Goal: Task Accomplishment & Management: Use online tool/utility

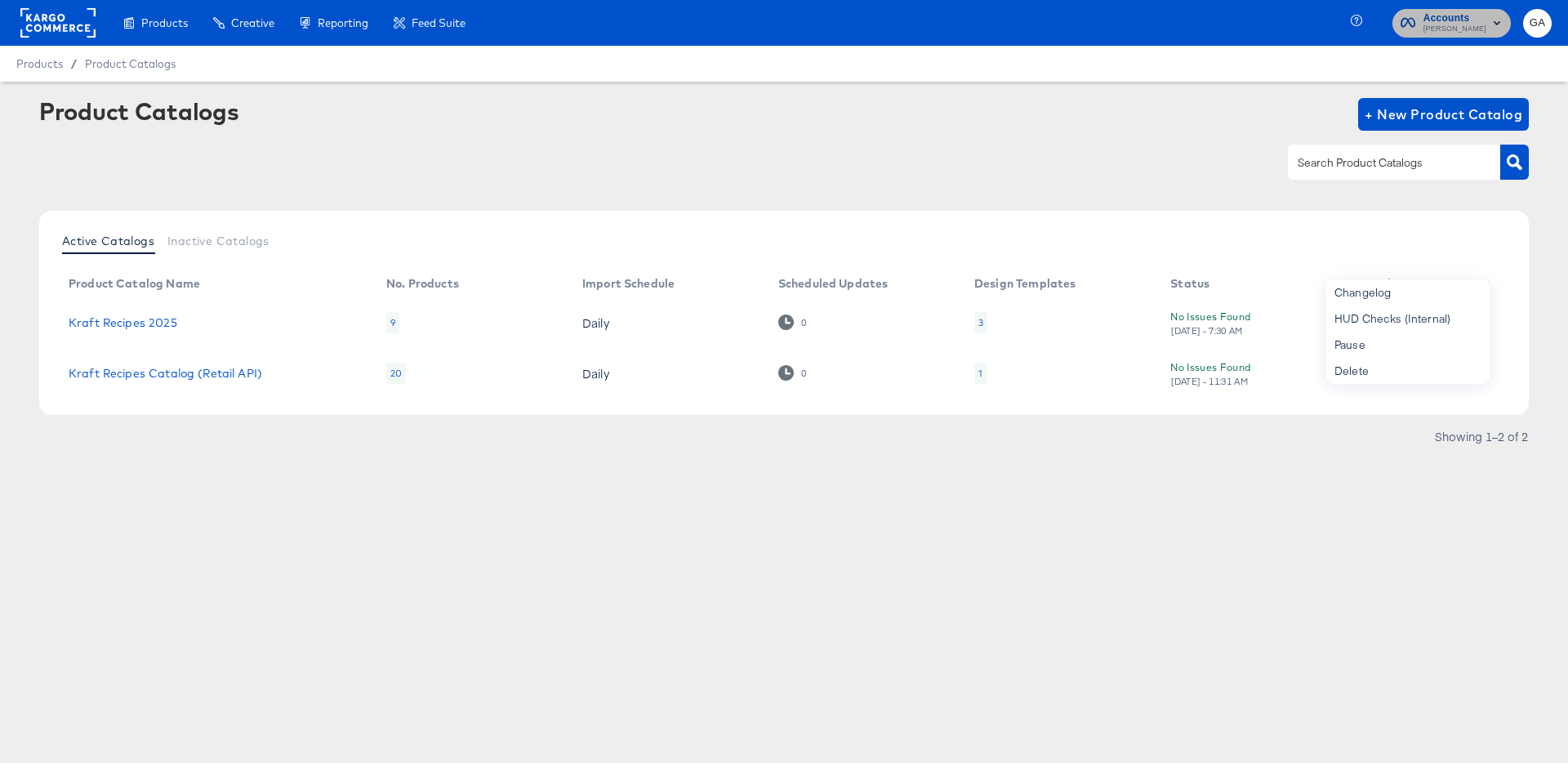
click at [1474, 21] on span "Accounts" at bounding box center [1454, 18] width 63 height 18
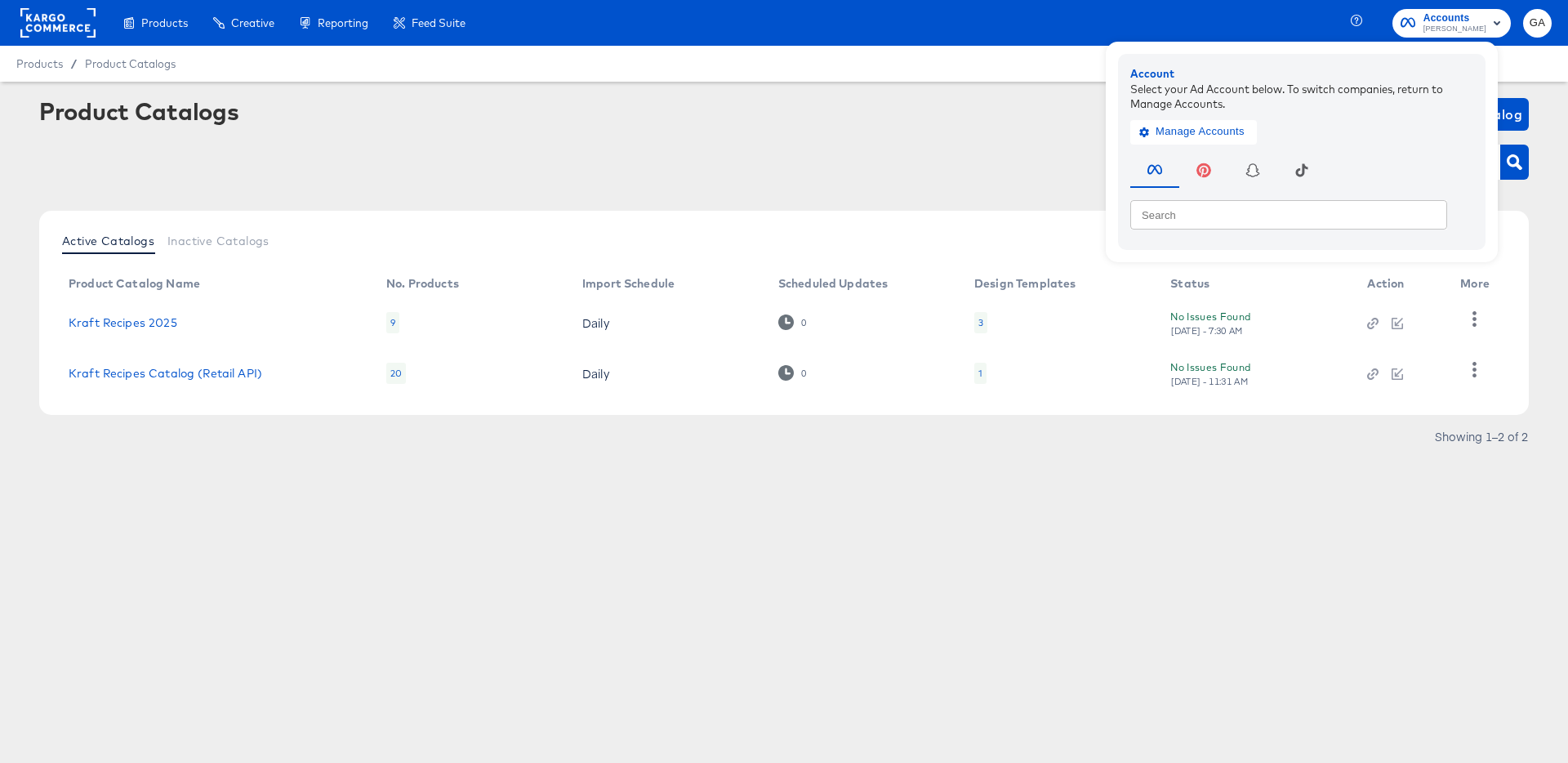
click at [41, 26] on rect at bounding box center [58, 23] width 75 height 30
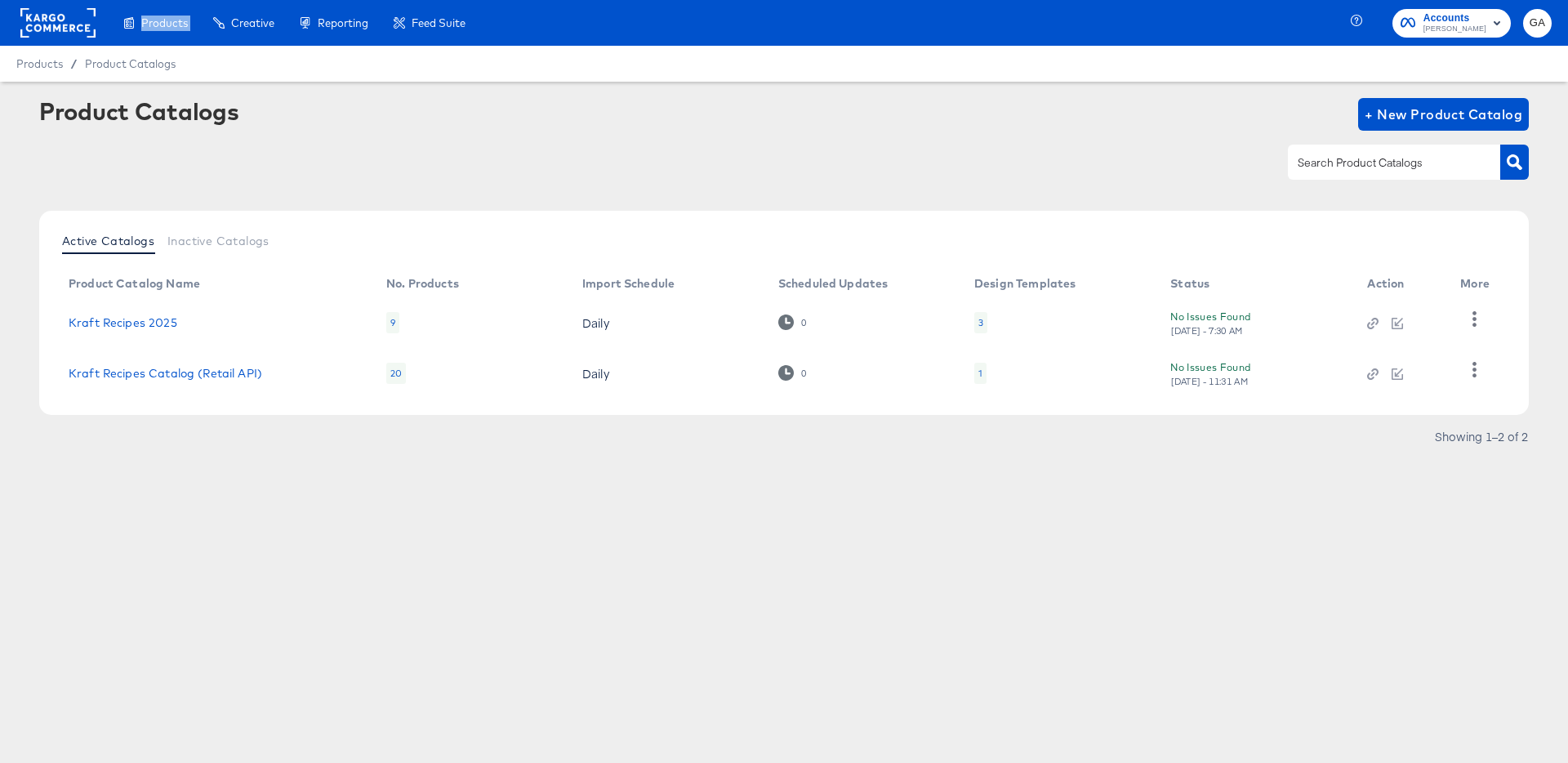
click at [41, 26] on rect at bounding box center [58, 23] width 75 height 30
click at [41, 25] on rect at bounding box center [58, 23] width 75 height 30
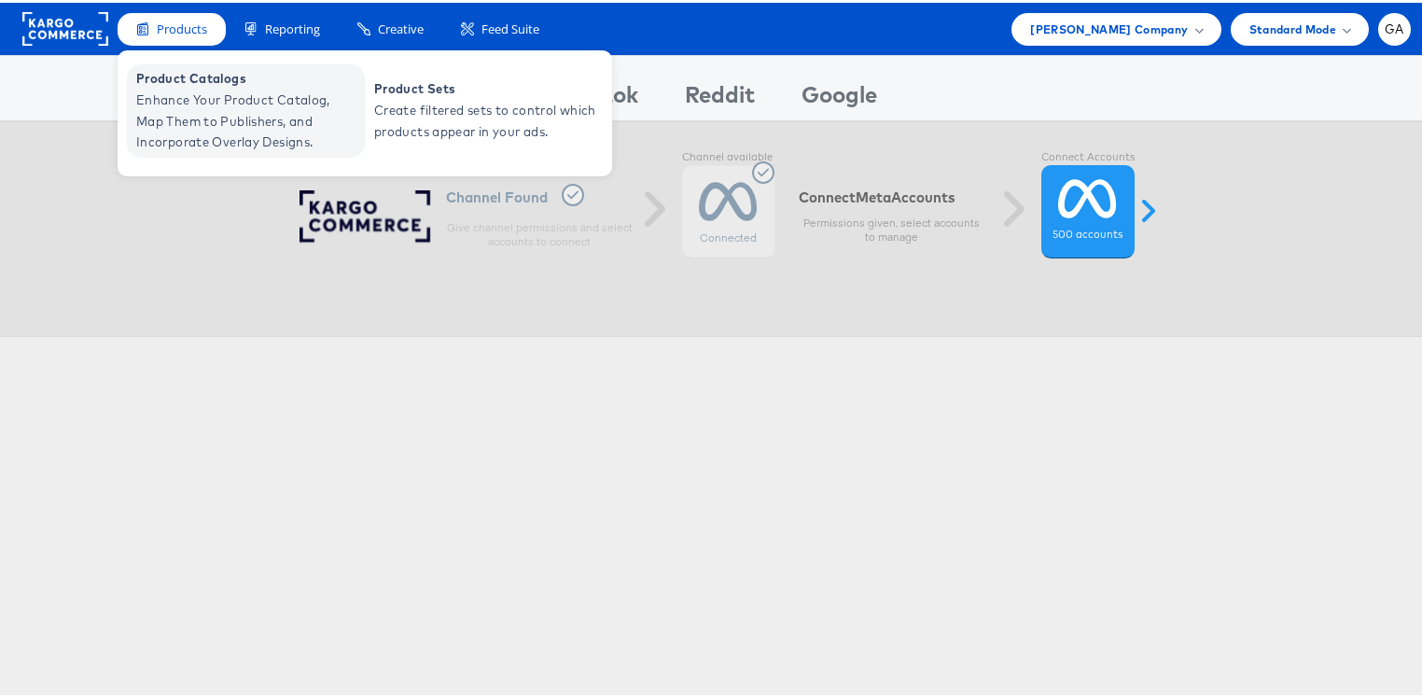
click at [159, 87] on span "Enhance Your Product Catalog, Map Them to Publishers, and Incorporate Overlay D…" at bounding box center [248, 118] width 224 height 63
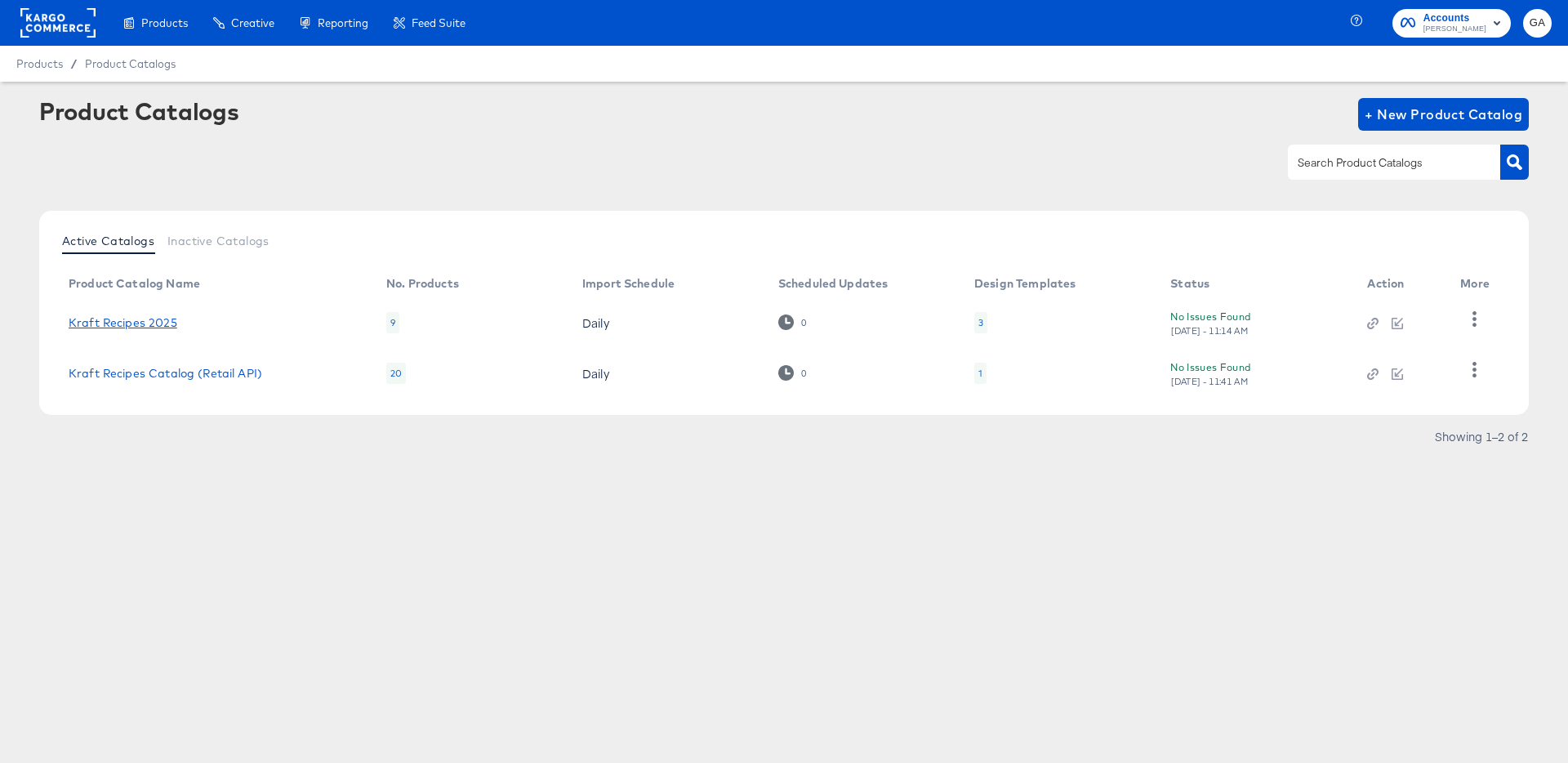
click at [158, 322] on link "Kraft Recipes 2025" at bounding box center [122, 322] width 108 height 13
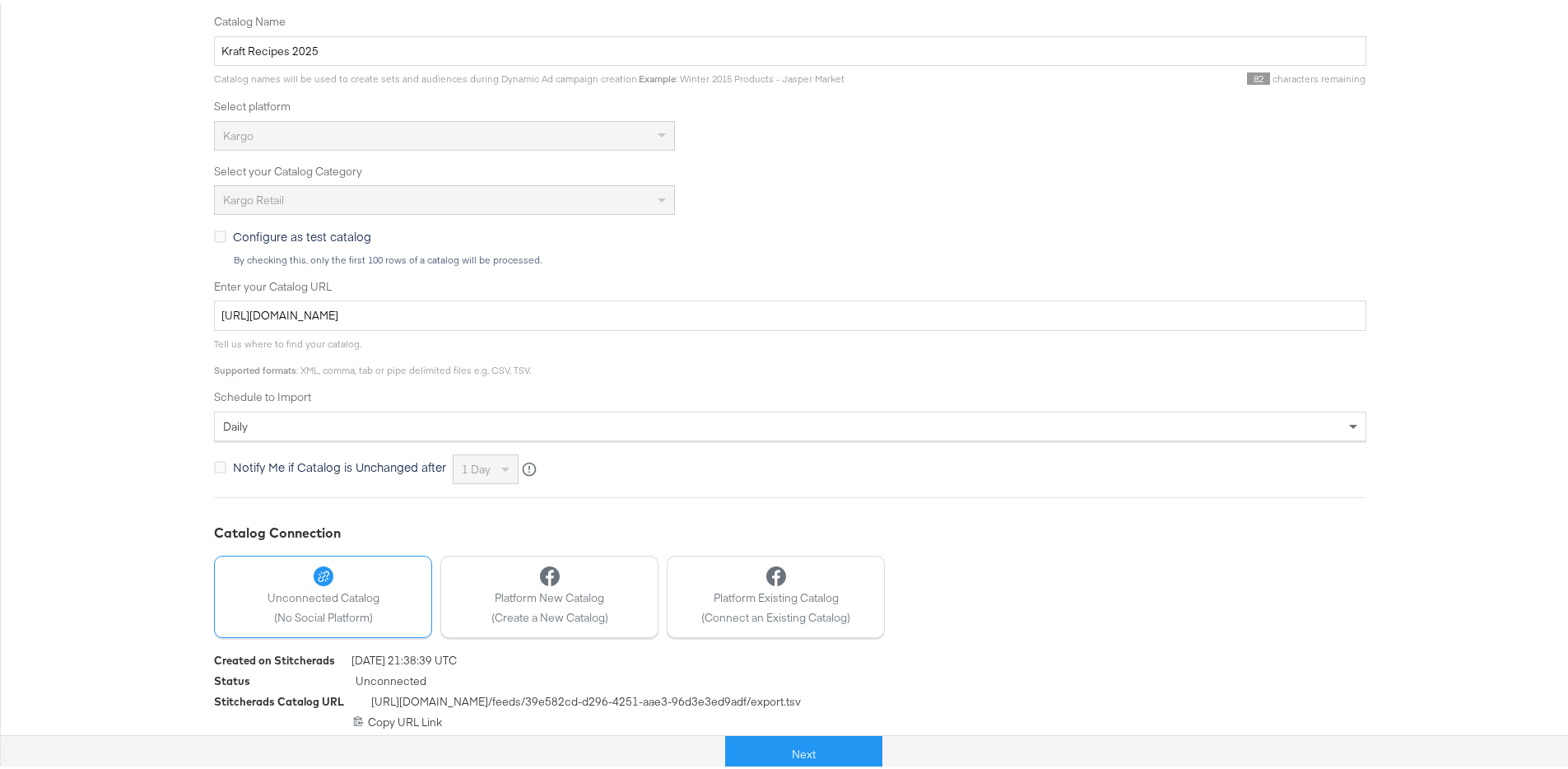
scroll to position [302, 0]
click at [794, 753] on button "Next" at bounding box center [803, 751] width 157 height 37
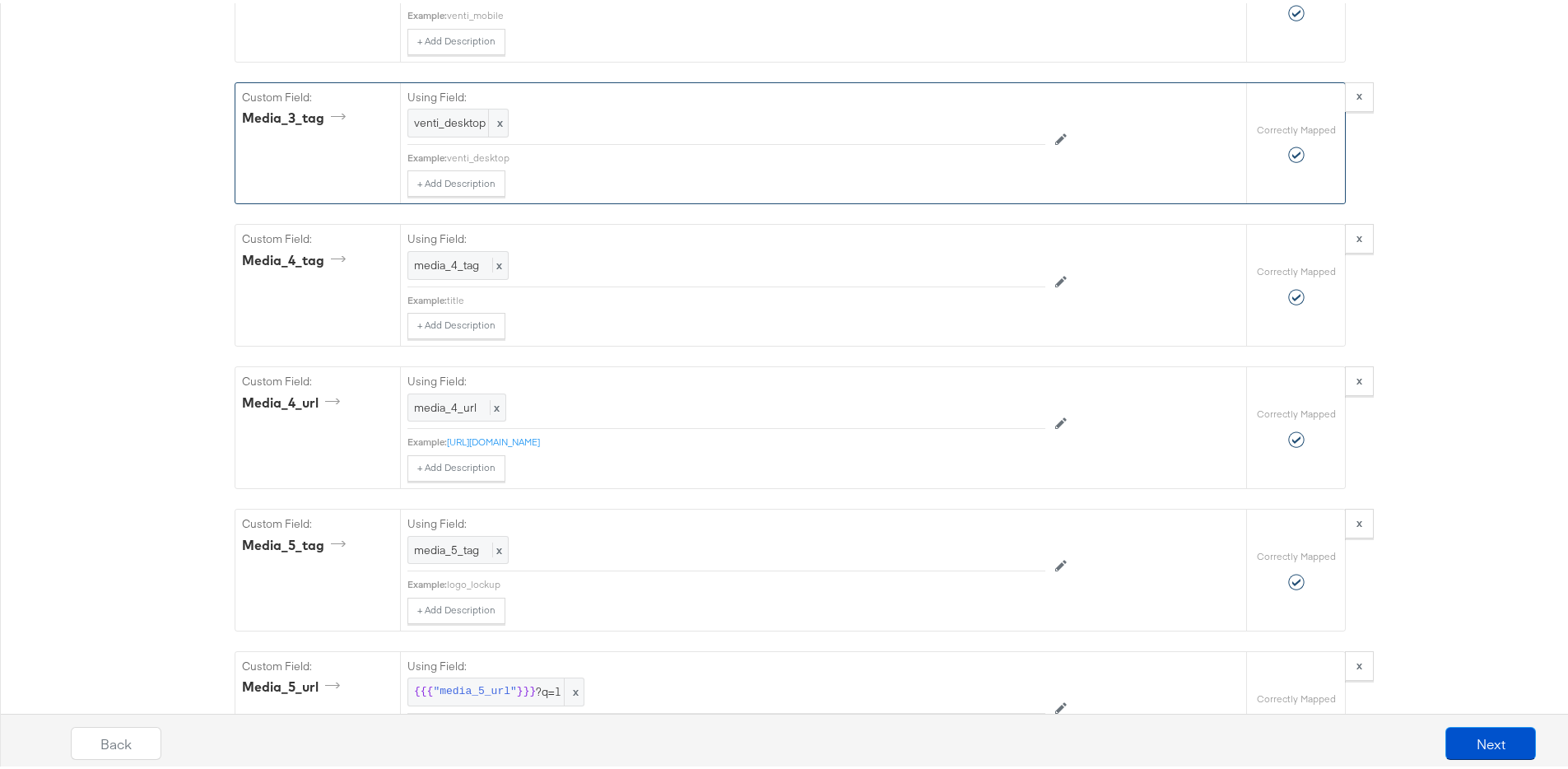
scroll to position [3077, 0]
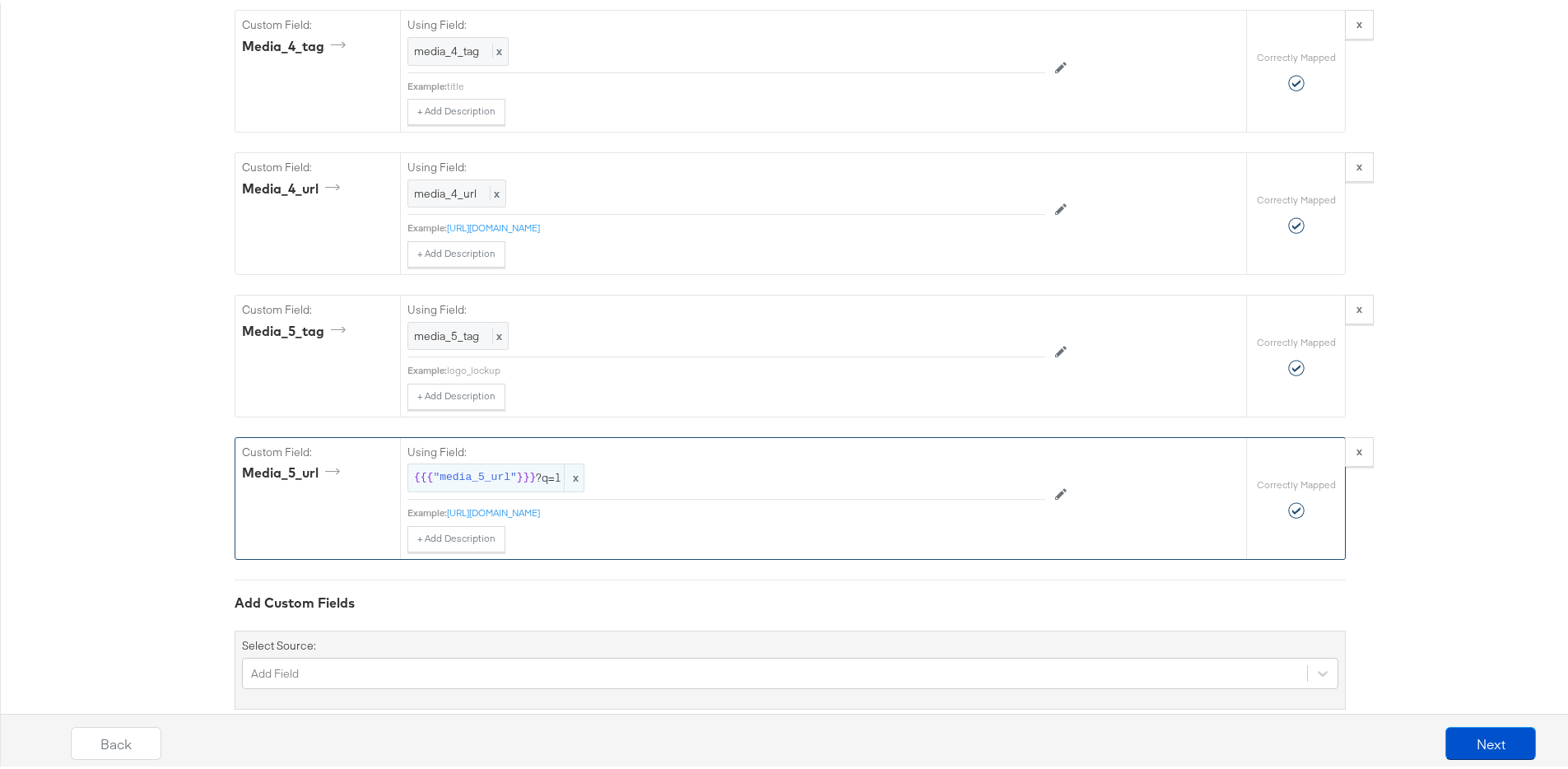
click at [542, 474] on span "{{{ "media_5_url" }}} ?q=1" at bounding box center [496, 474] width 164 height 16
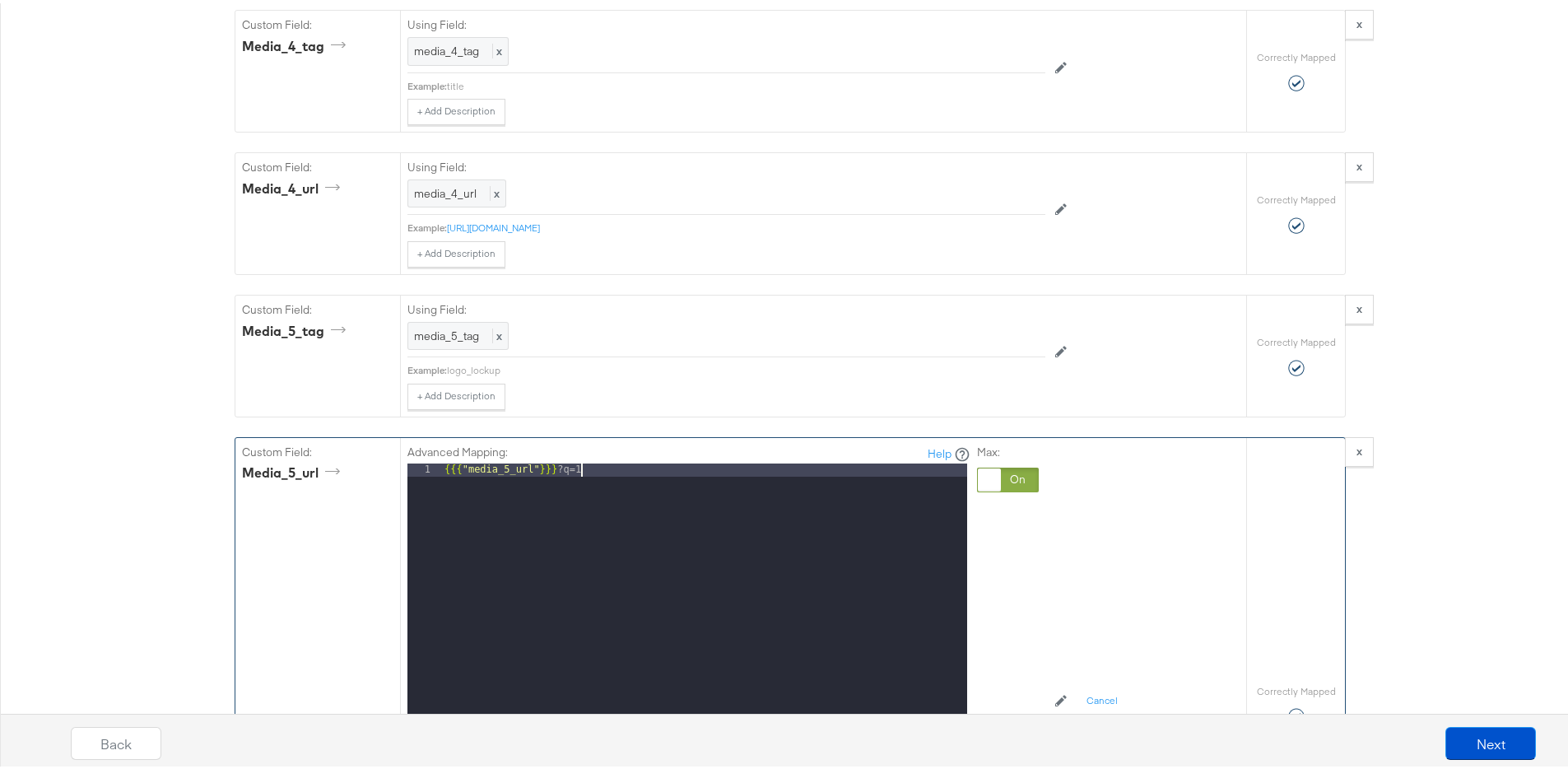
click at [589, 470] on div "{{{ "media_5_url" }}} ?q=1" at bounding box center [704, 679] width 526 height 437
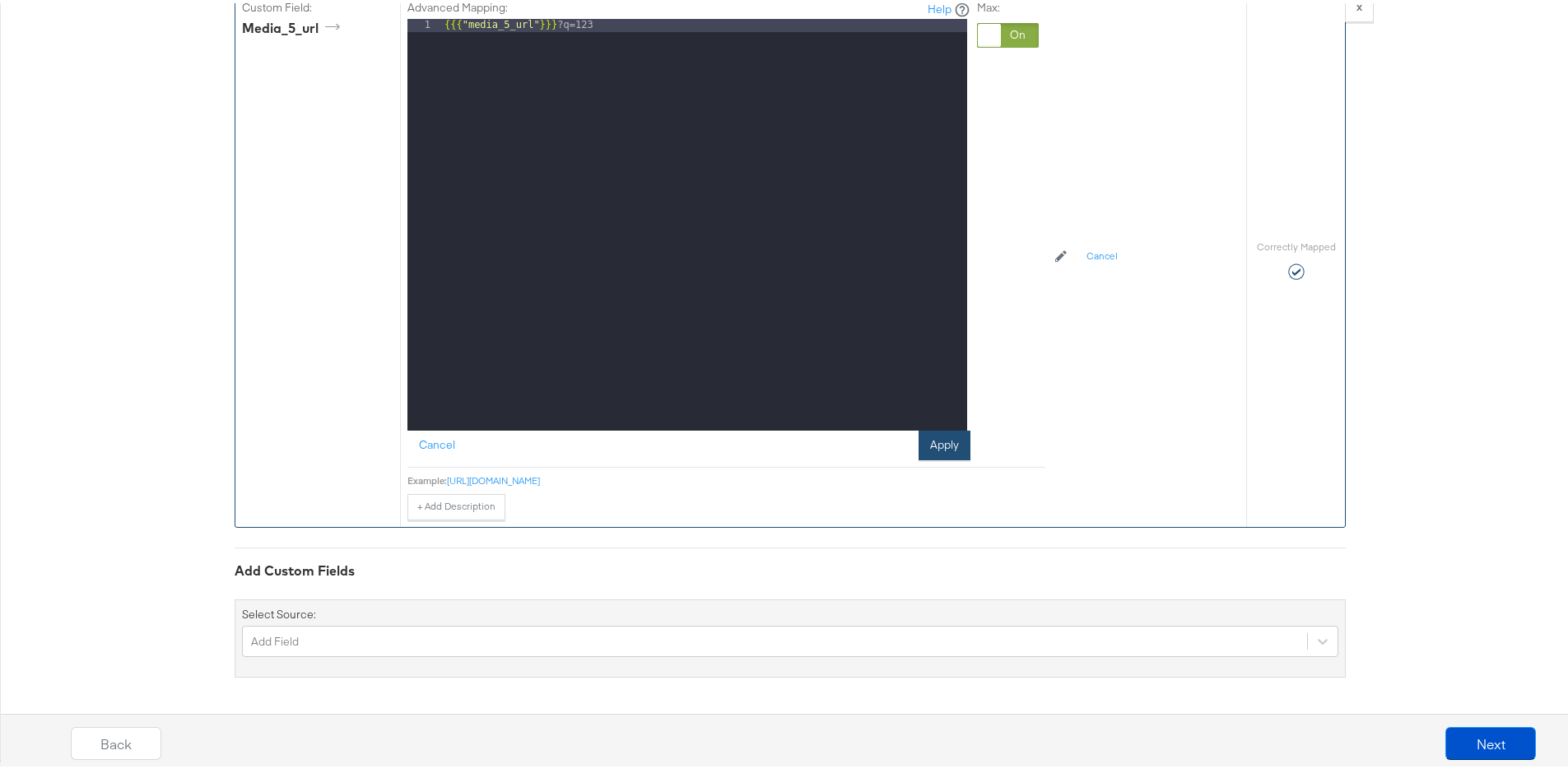
click at [948, 439] on button "Apply" at bounding box center [944, 442] width 52 height 30
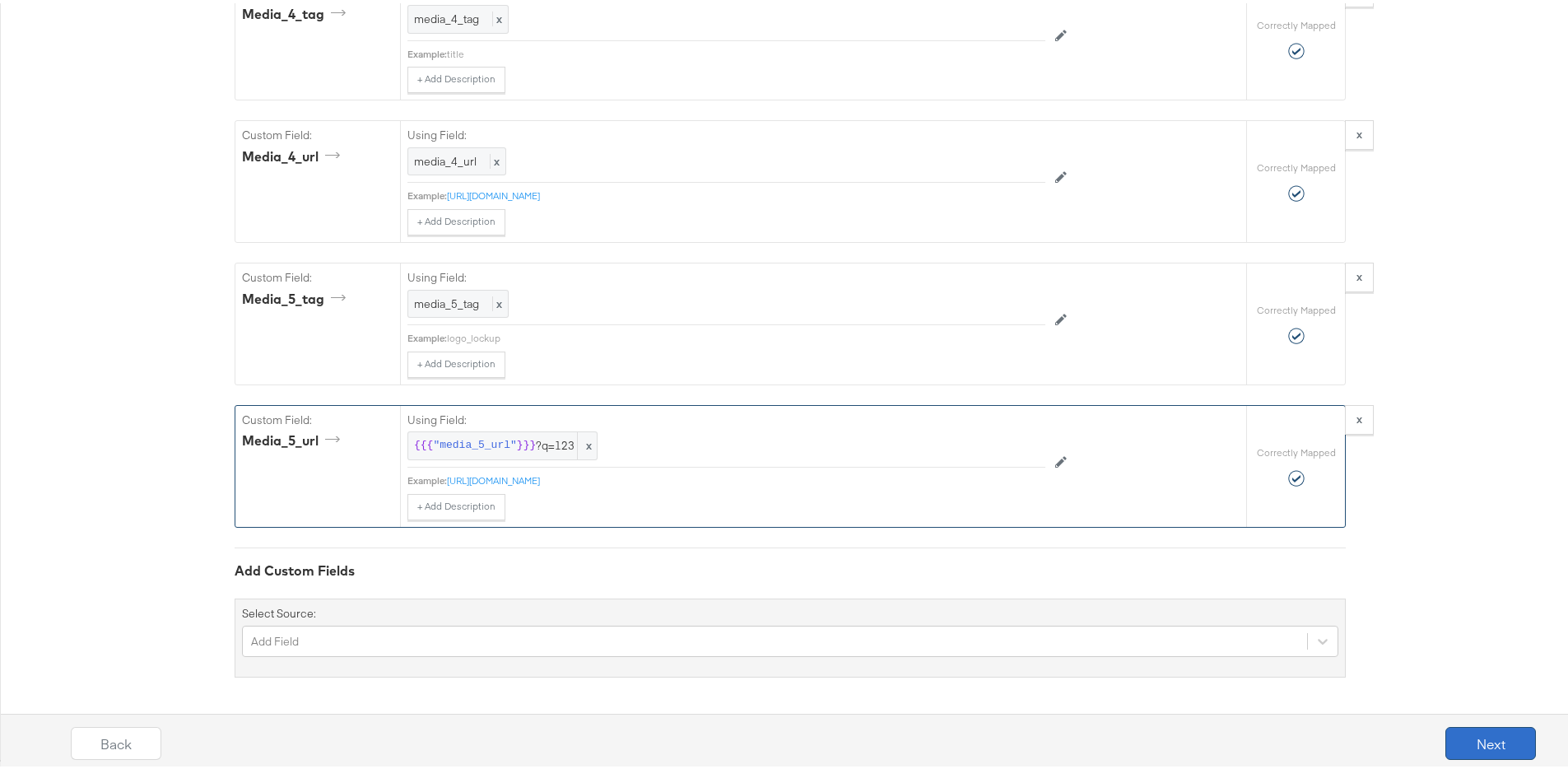
click at [1470, 734] on button "Next" at bounding box center [1490, 739] width 91 height 33
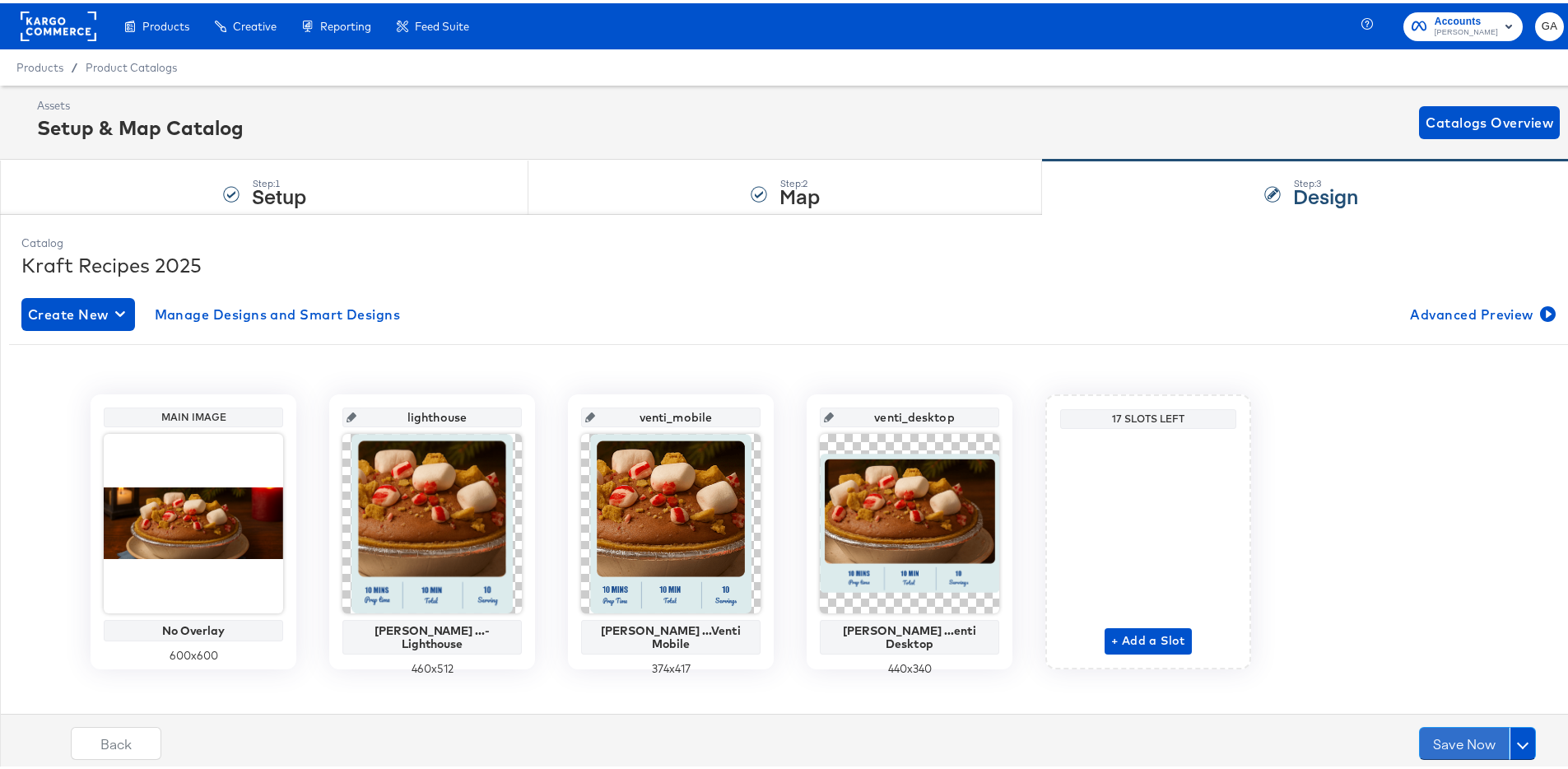
click at [1470, 734] on button "Save Now" at bounding box center [1464, 739] width 91 height 33
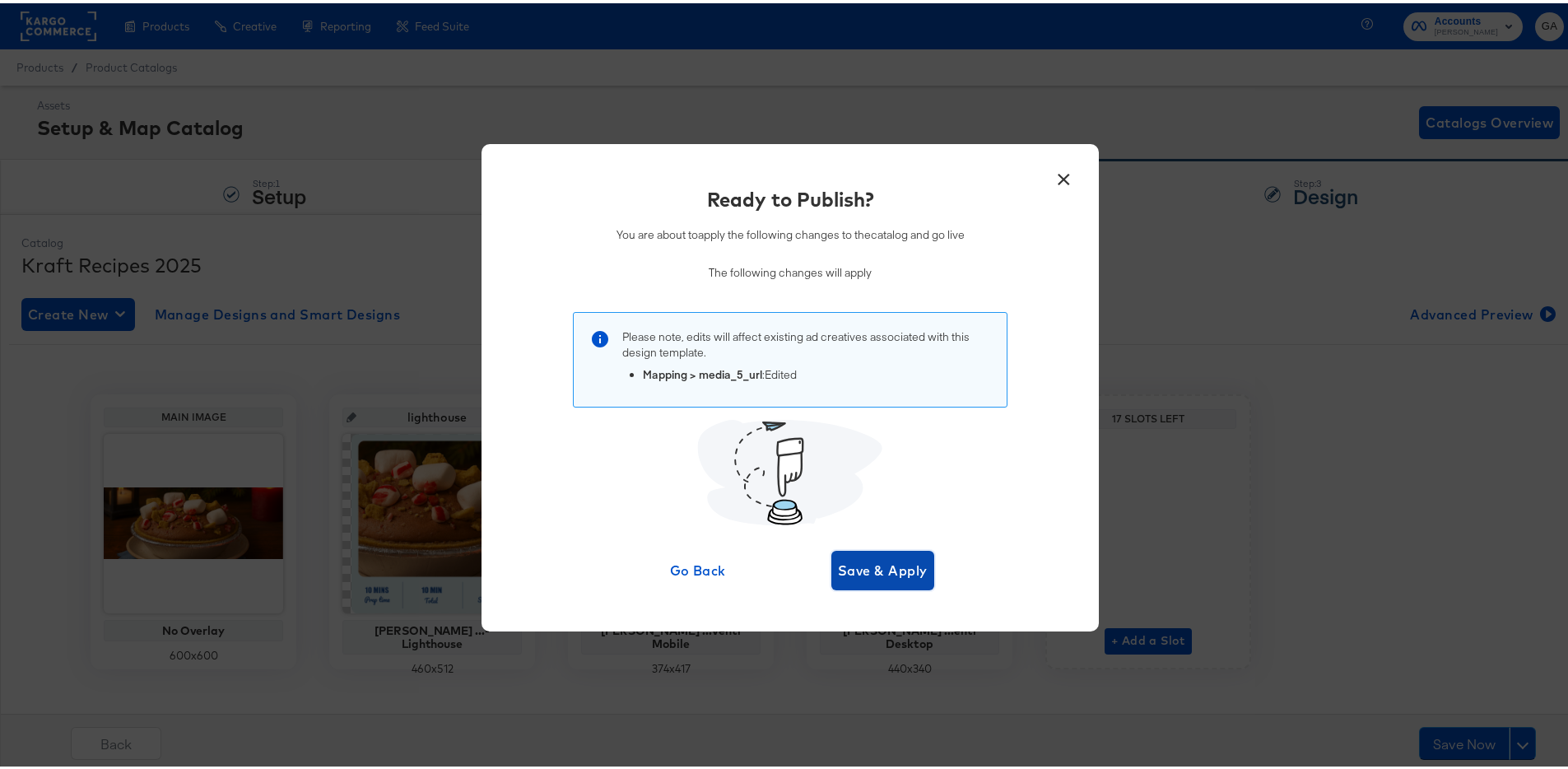
click at [871, 558] on span "Save & Apply" at bounding box center [883, 567] width 90 height 23
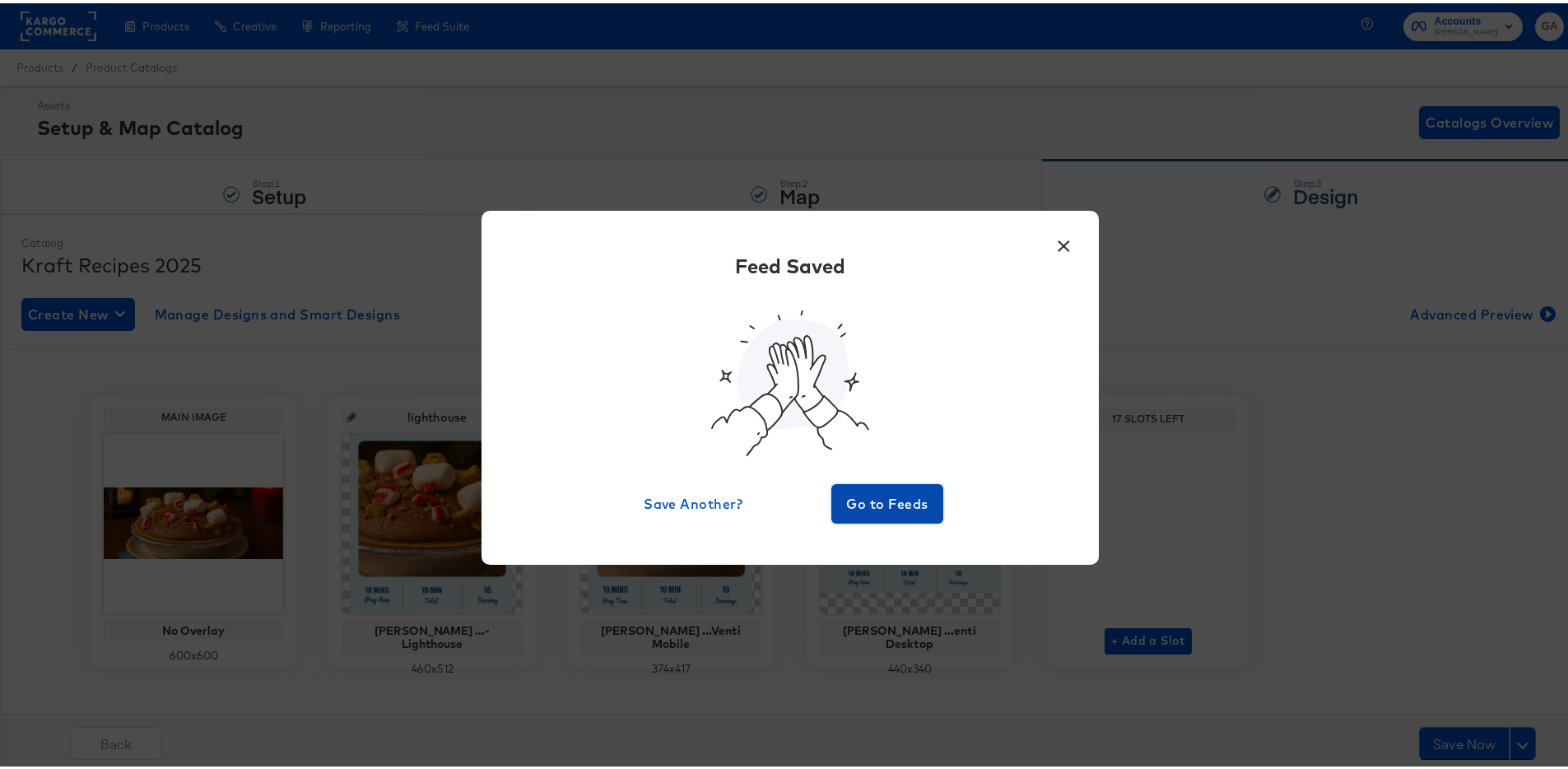
click at [883, 500] on span "Go to Feeds" at bounding box center [887, 500] width 99 height 23
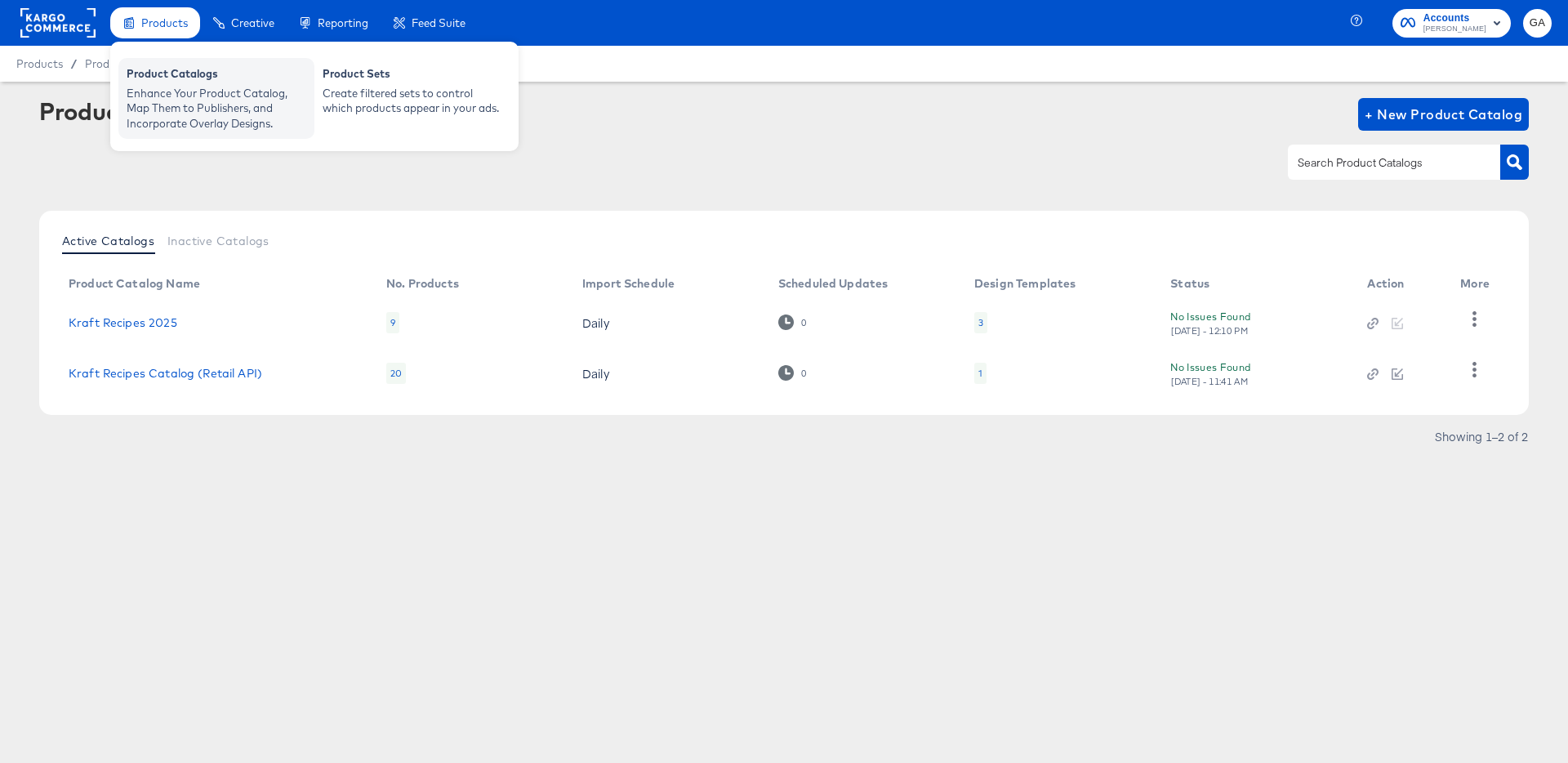
click at [180, 99] on div "Enhance Your Product Catalog, Map Them to Publishers, and Incorporate Overlay D…" at bounding box center [216, 108] width 179 height 46
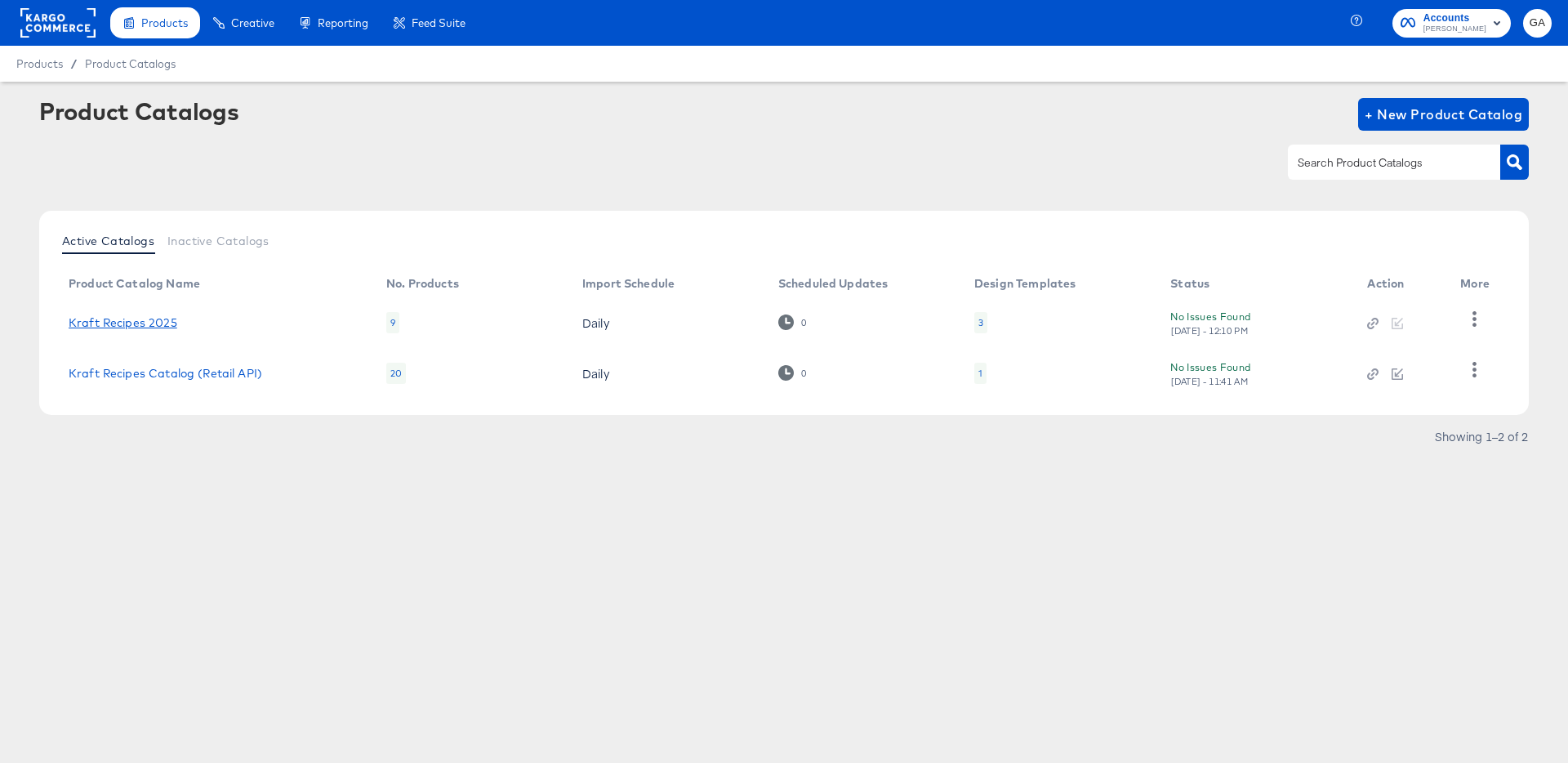
click at [132, 321] on link "Kraft Recipes 2025" at bounding box center [122, 322] width 108 height 13
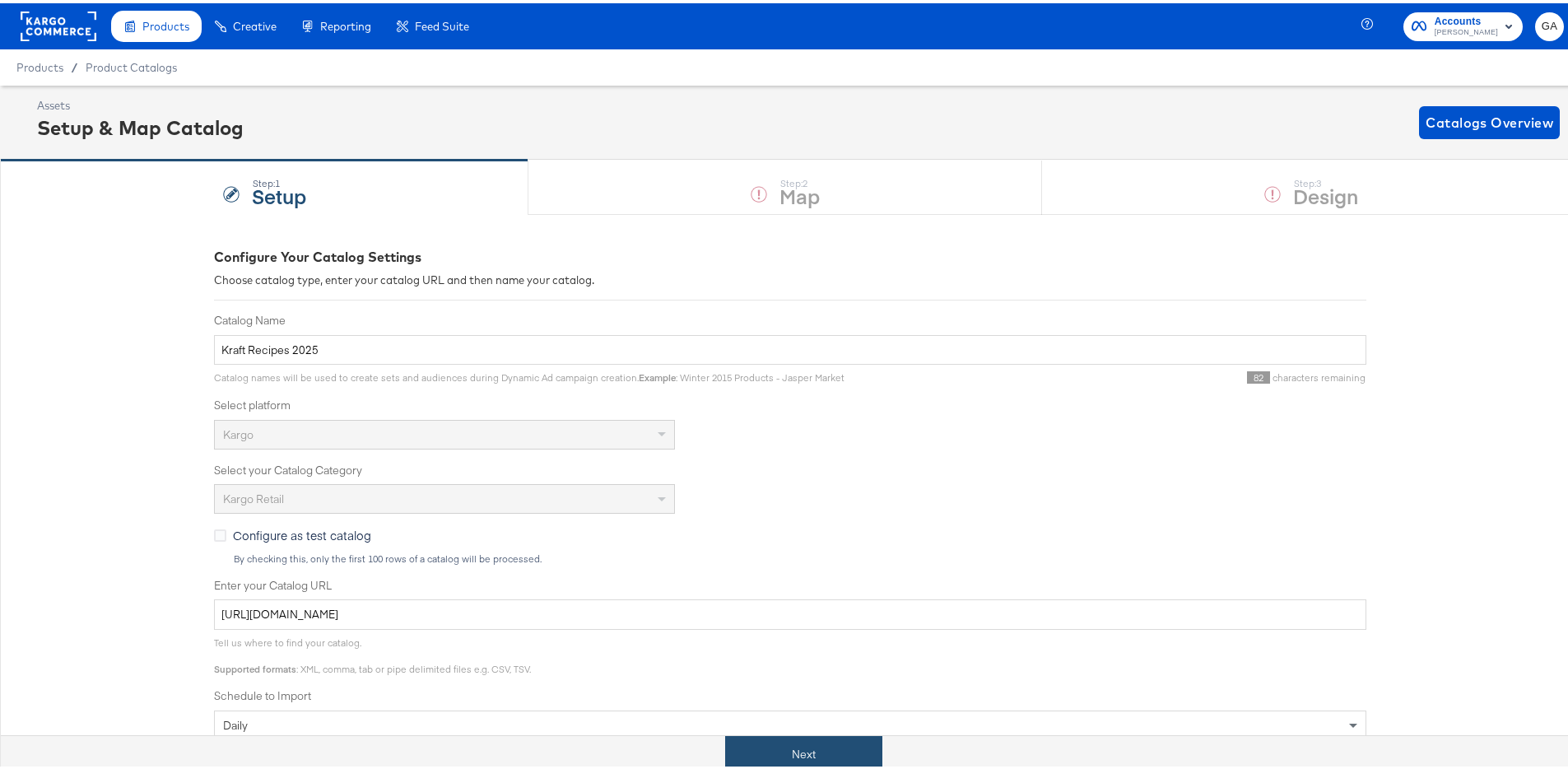
click at [828, 748] on button "Next" at bounding box center [803, 751] width 157 height 37
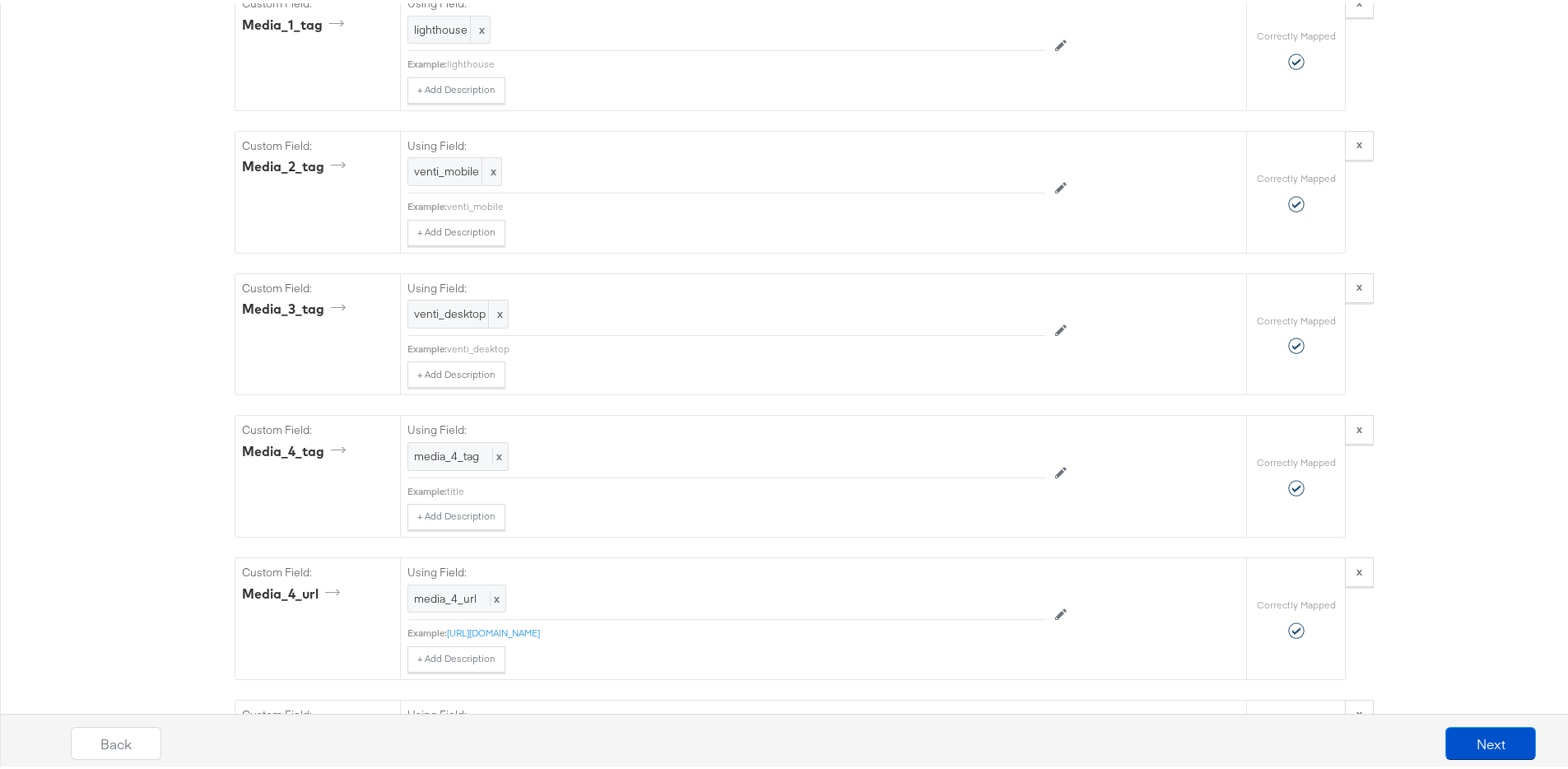
scroll to position [2958, 0]
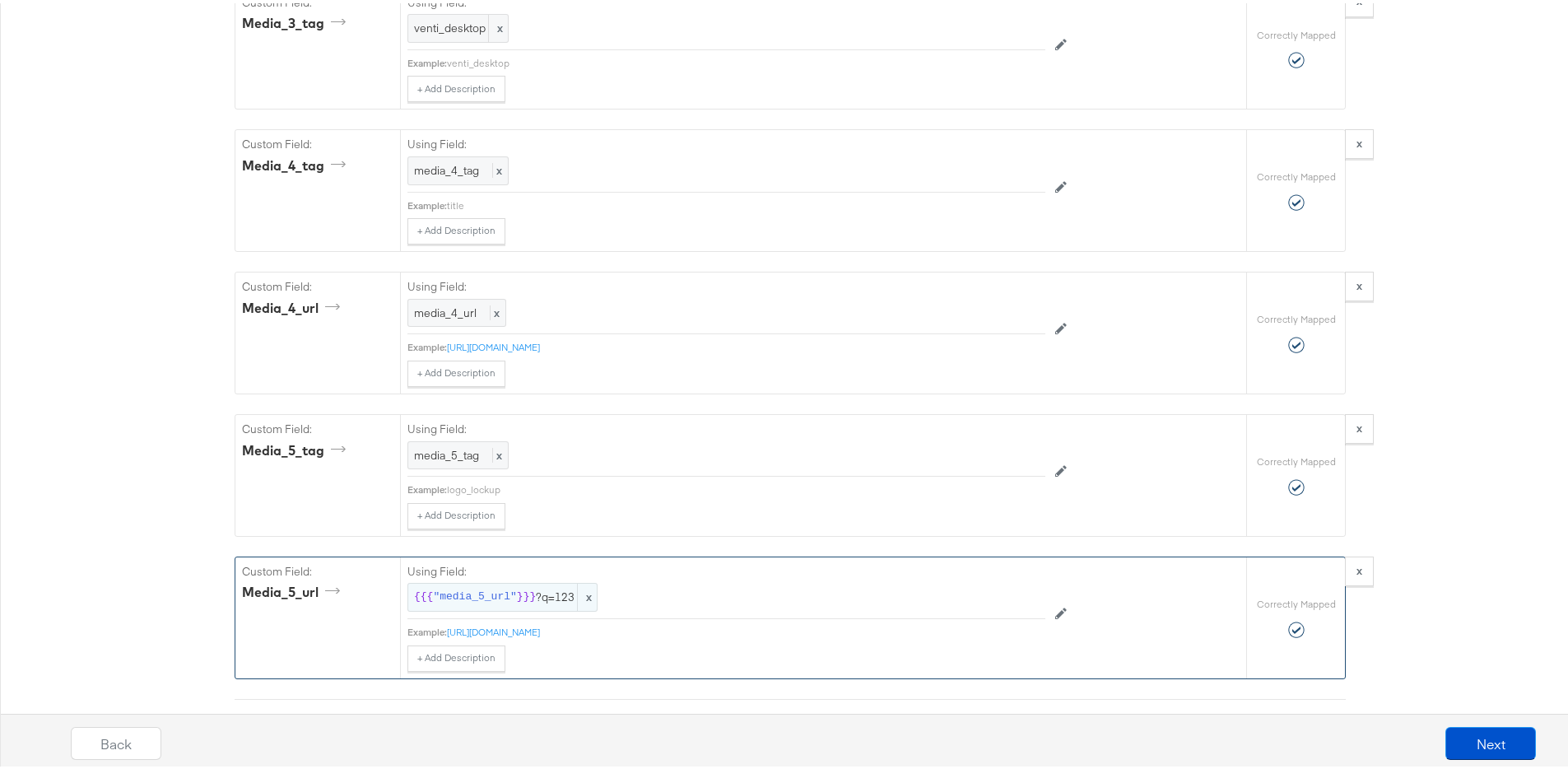
click at [547, 592] on span "{{{ "media_5_url" }}} ?q=123" at bounding box center [502, 594] width 177 height 16
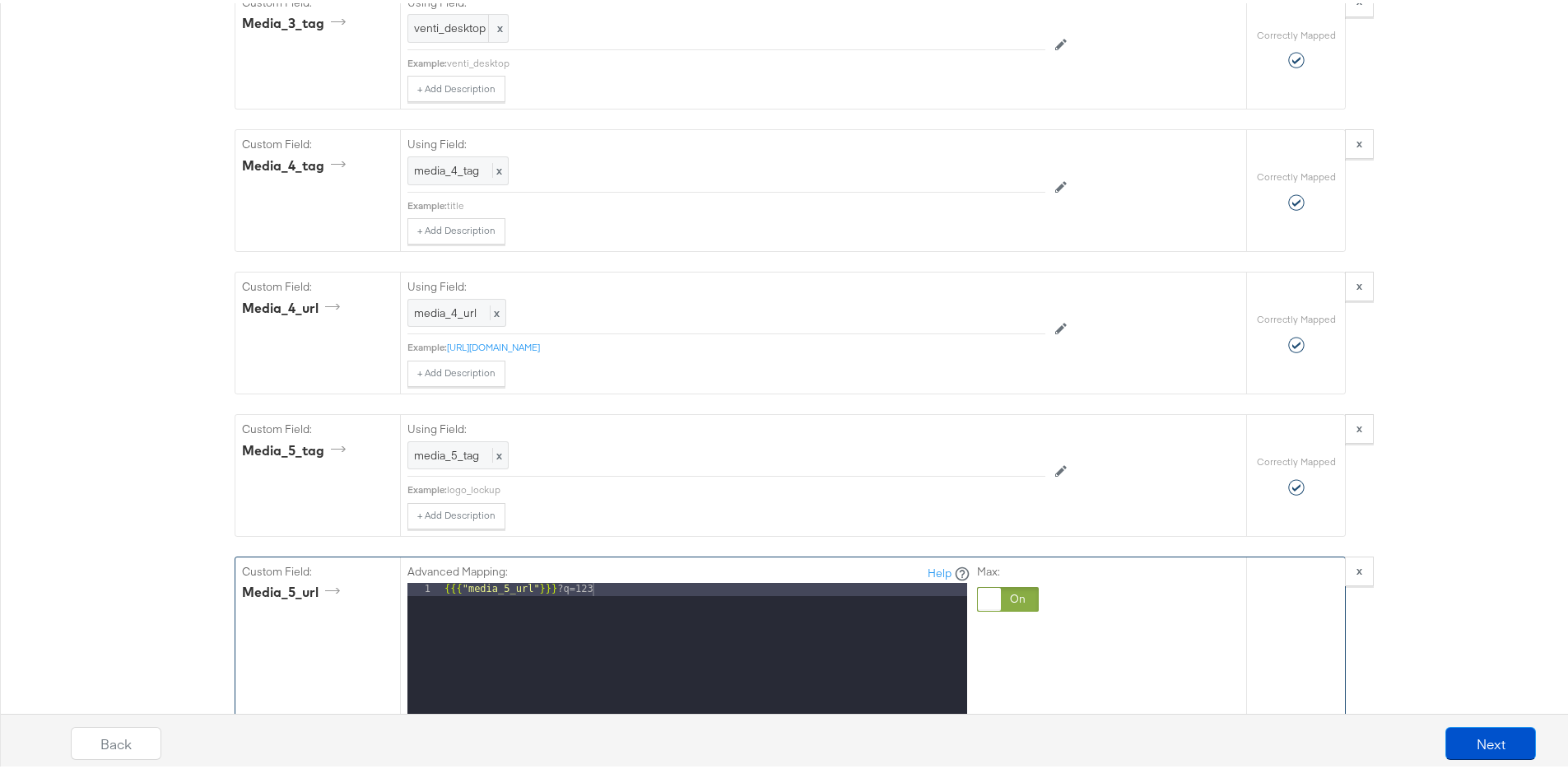
drag, startPoint x: 585, startPoint y: 589, endPoint x: 608, endPoint y: 610, distance: 31.1
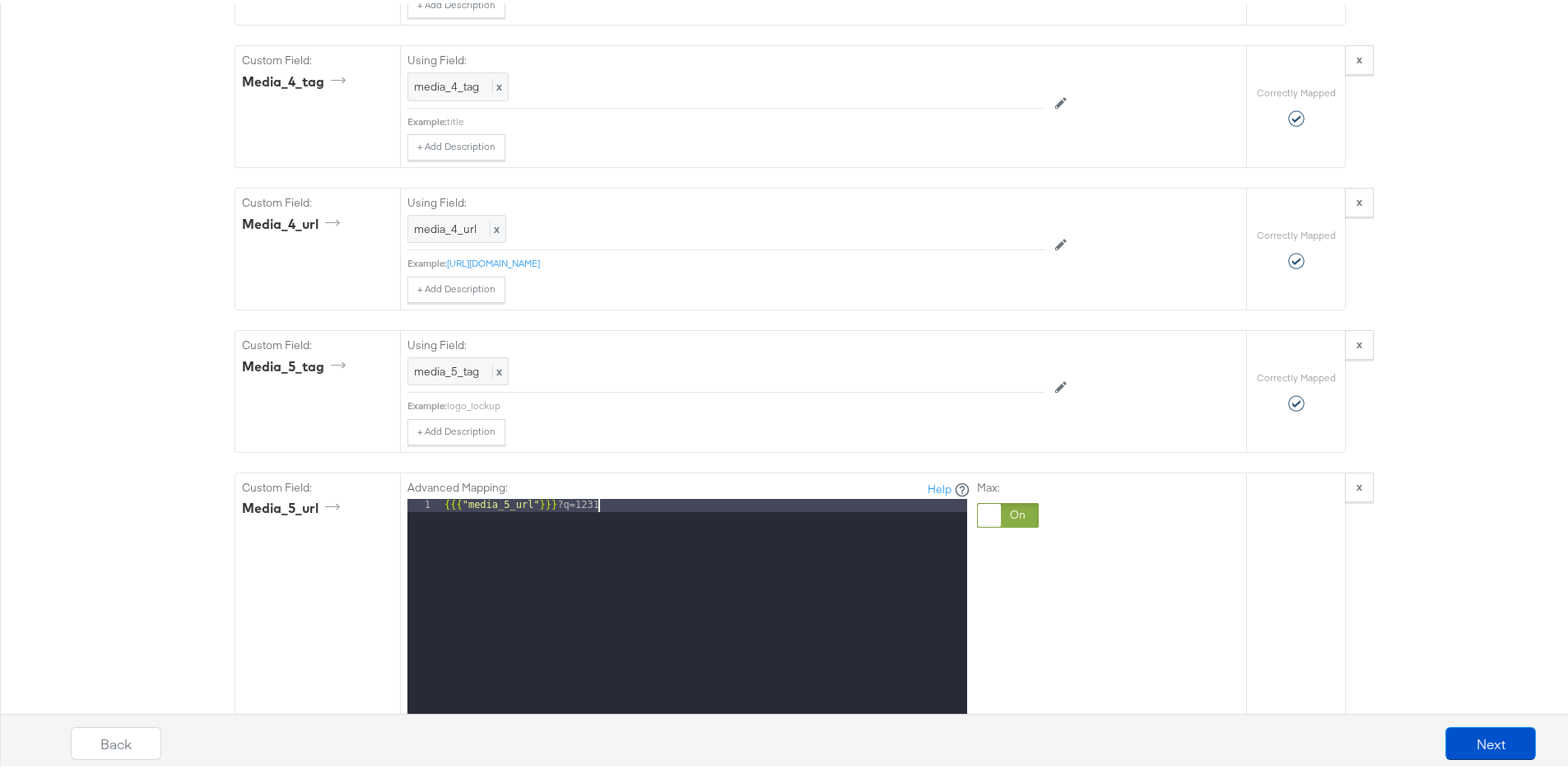
scroll to position [3488, 0]
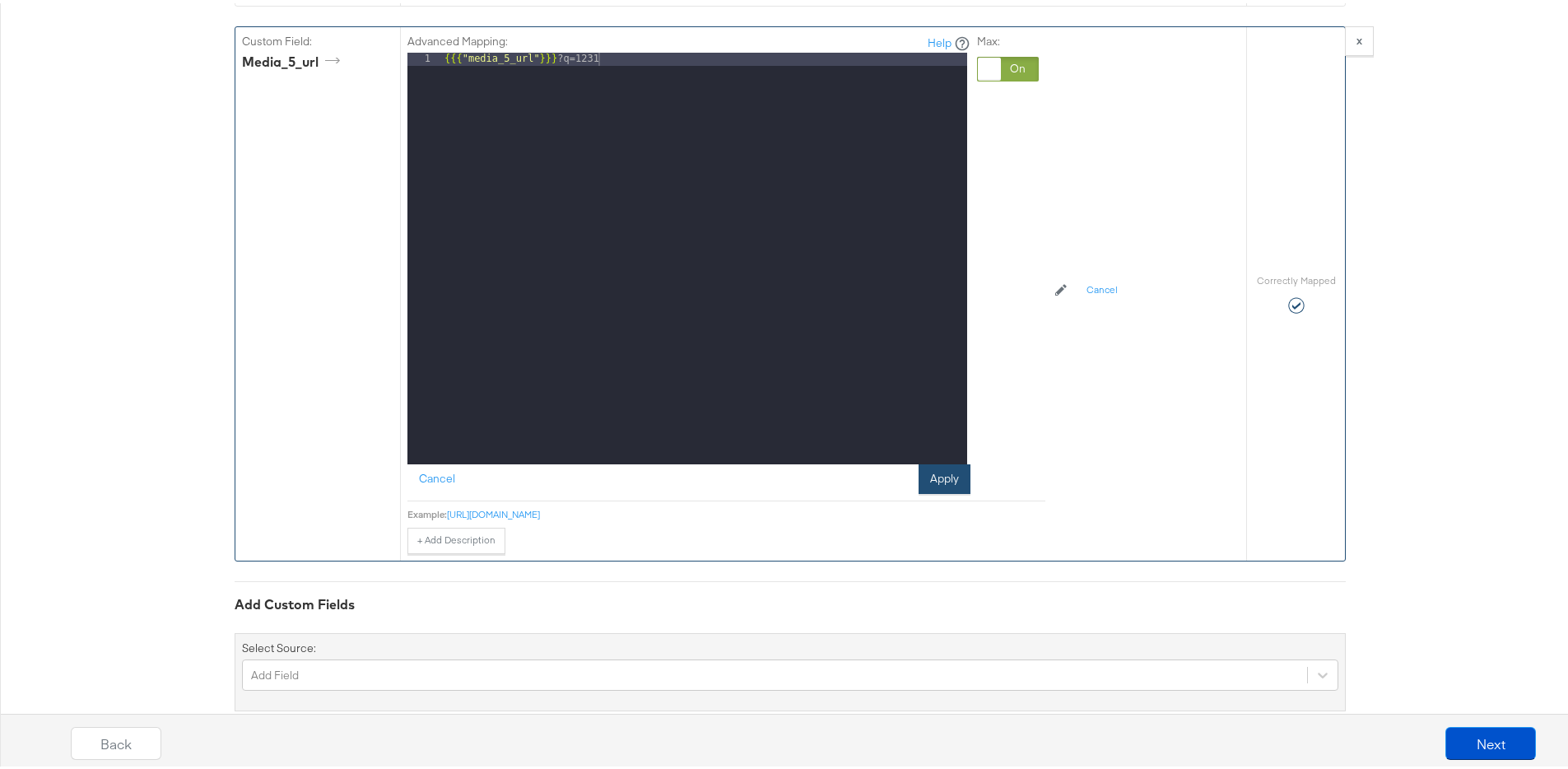
click at [922, 474] on button "Apply" at bounding box center [944, 476] width 52 height 30
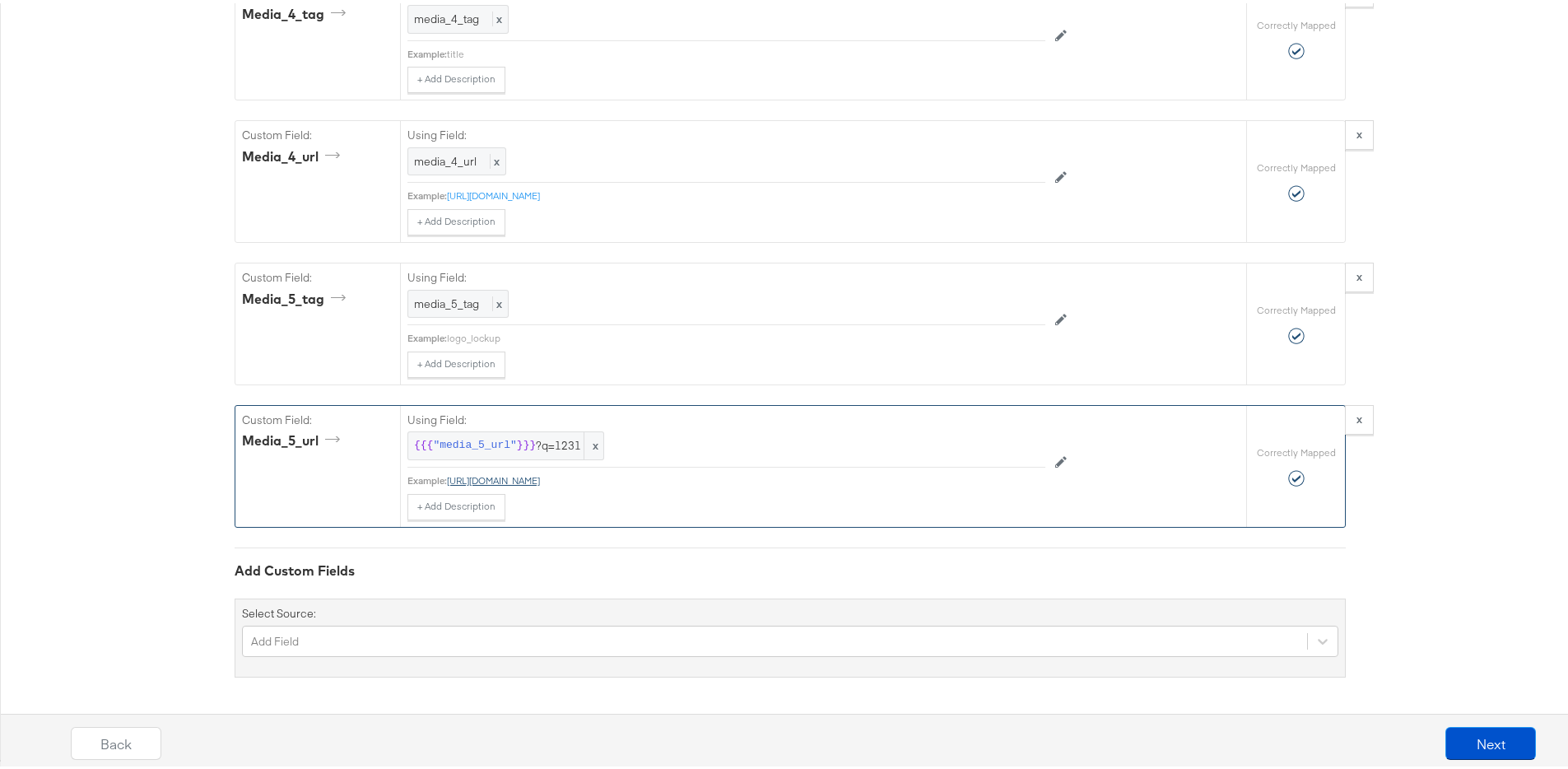
click at [540, 477] on link "https://stitcherads.hosted-by-files.com/kraft_recipes/kraft_recipes/2025/logos/…" at bounding box center [493, 477] width 93 height 12
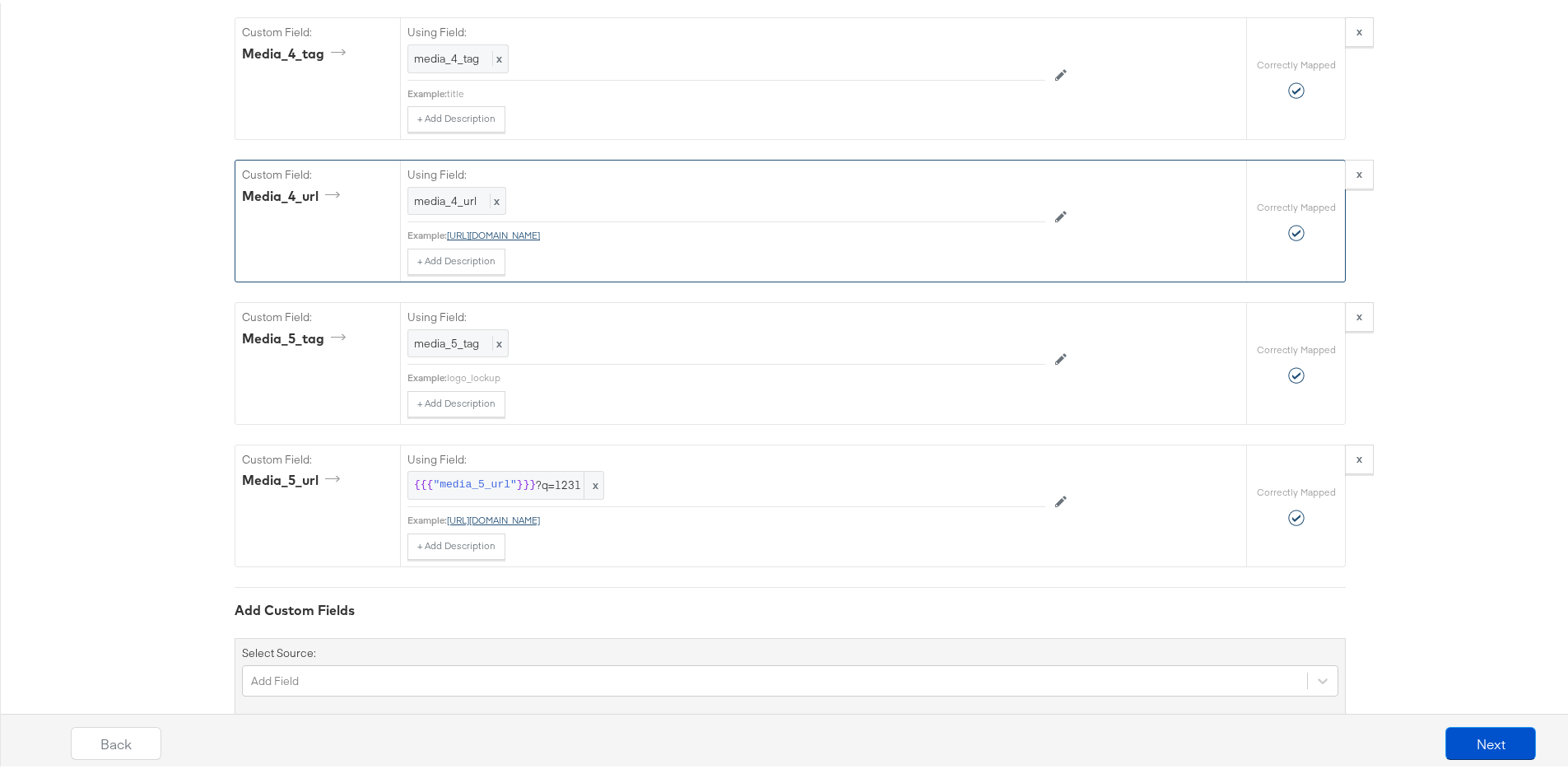
scroll to position [3084, 0]
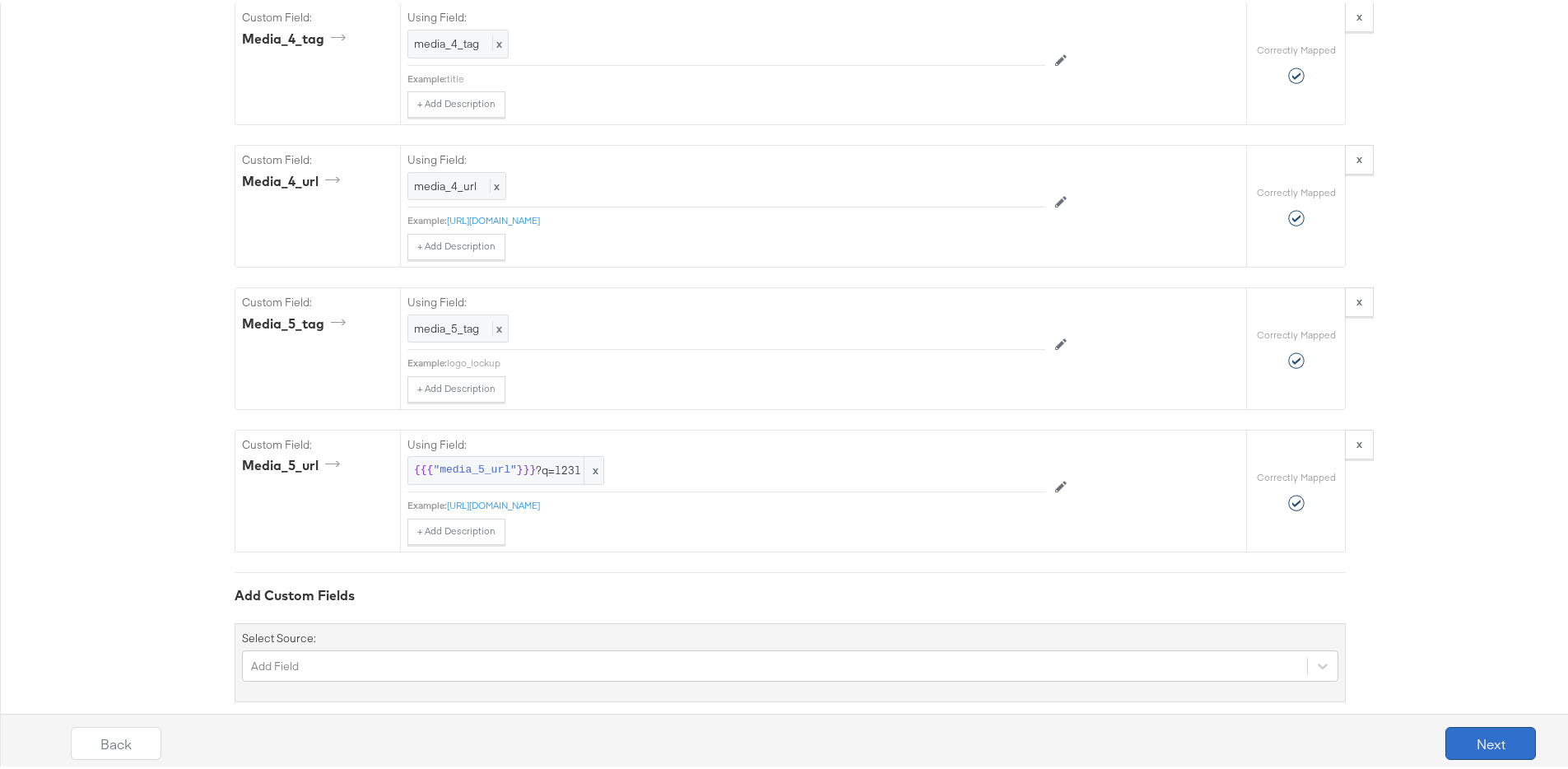
click at [1457, 735] on button "Next" at bounding box center [1490, 739] width 91 height 33
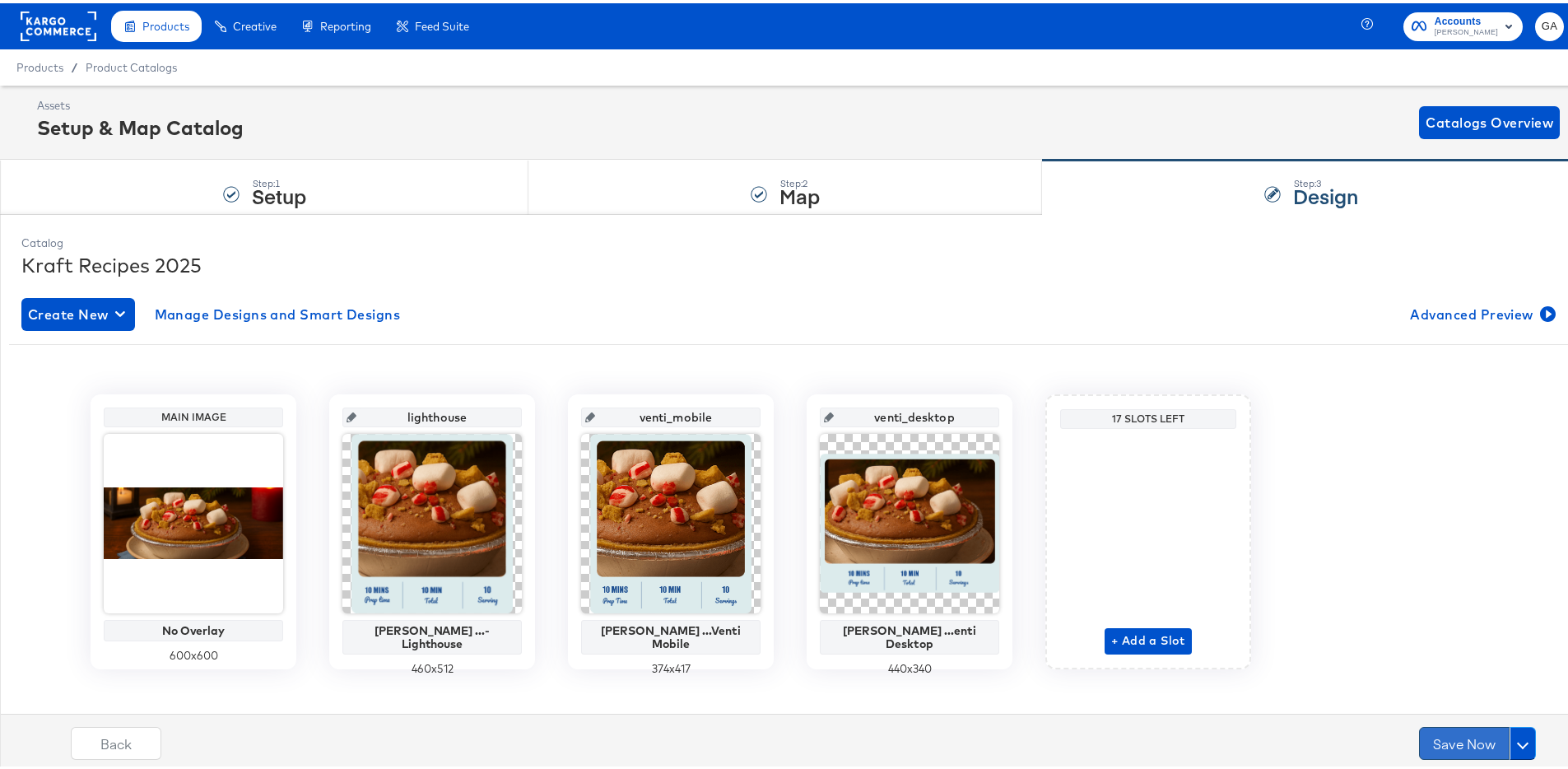
click at [1440, 730] on button "Save Now" at bounding box center [1464, 739] width 91 height 33
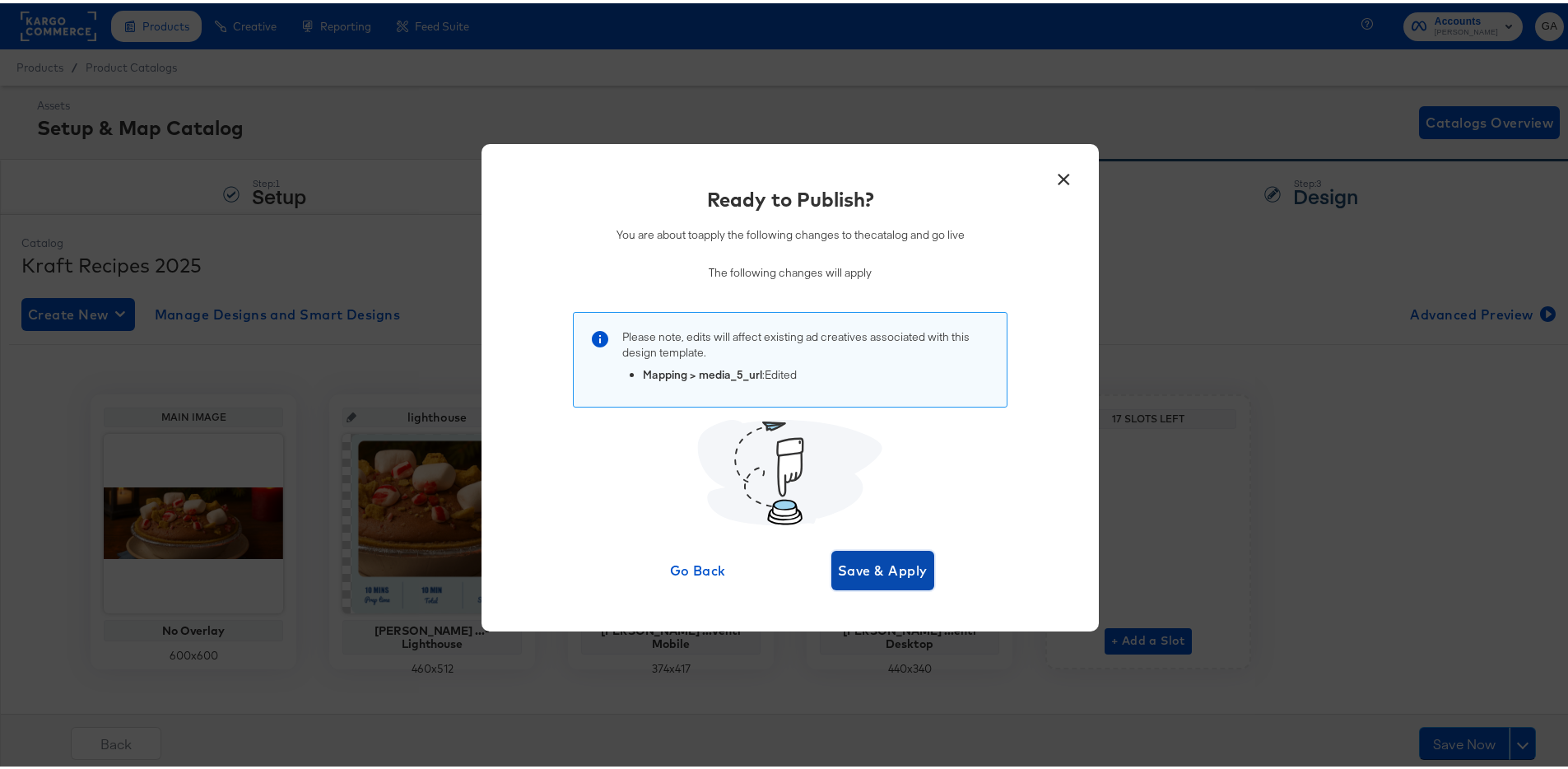
click at [913, 573] on span "Save & Apply" at bounding box center [883, 567] width 90 height 23
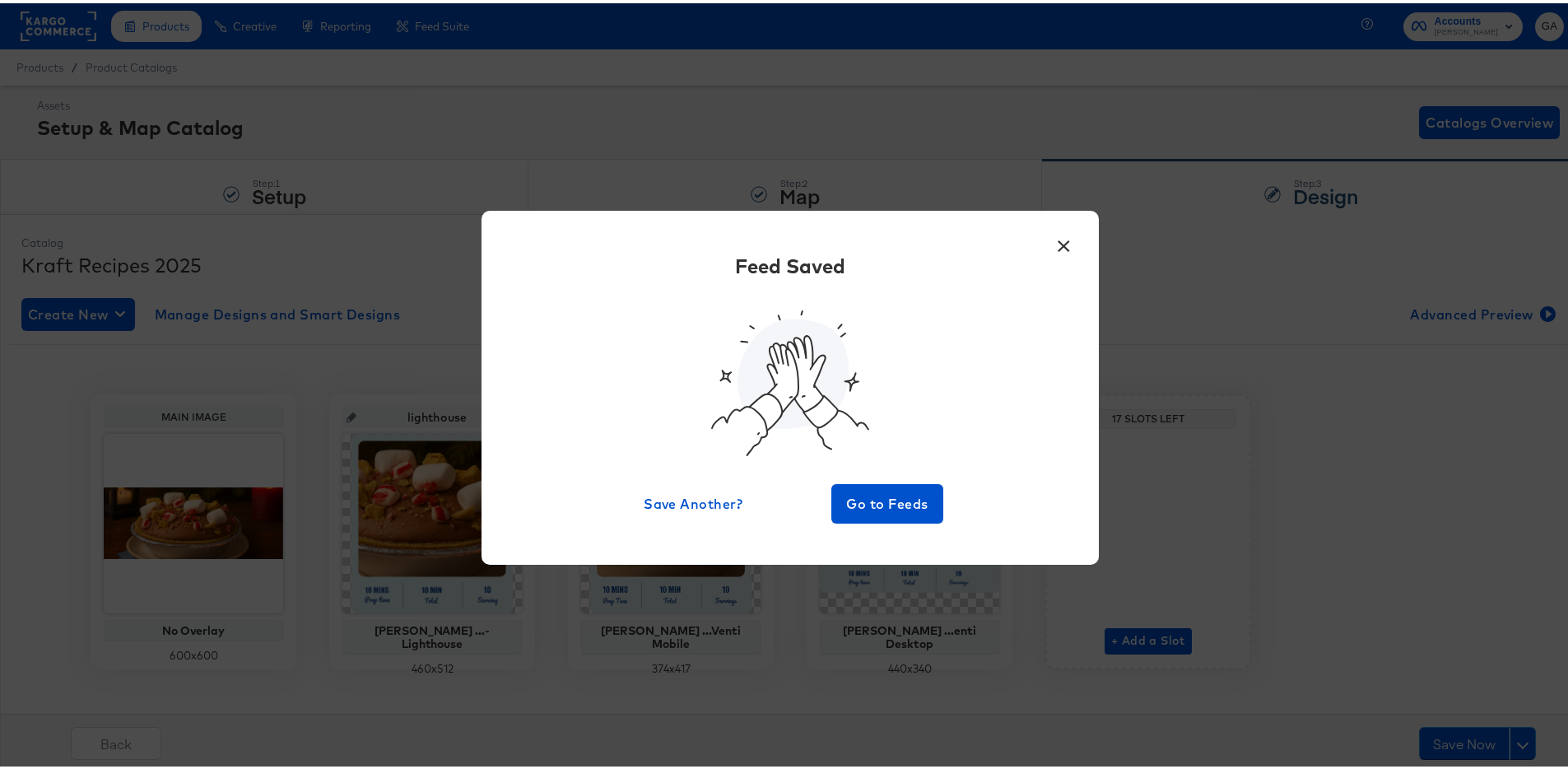
click at [1049, 237] on button "×" at bounding box center [1064, 239] width 30 height 30
